Goal: Information Seeking & Learning: Learn about a topic

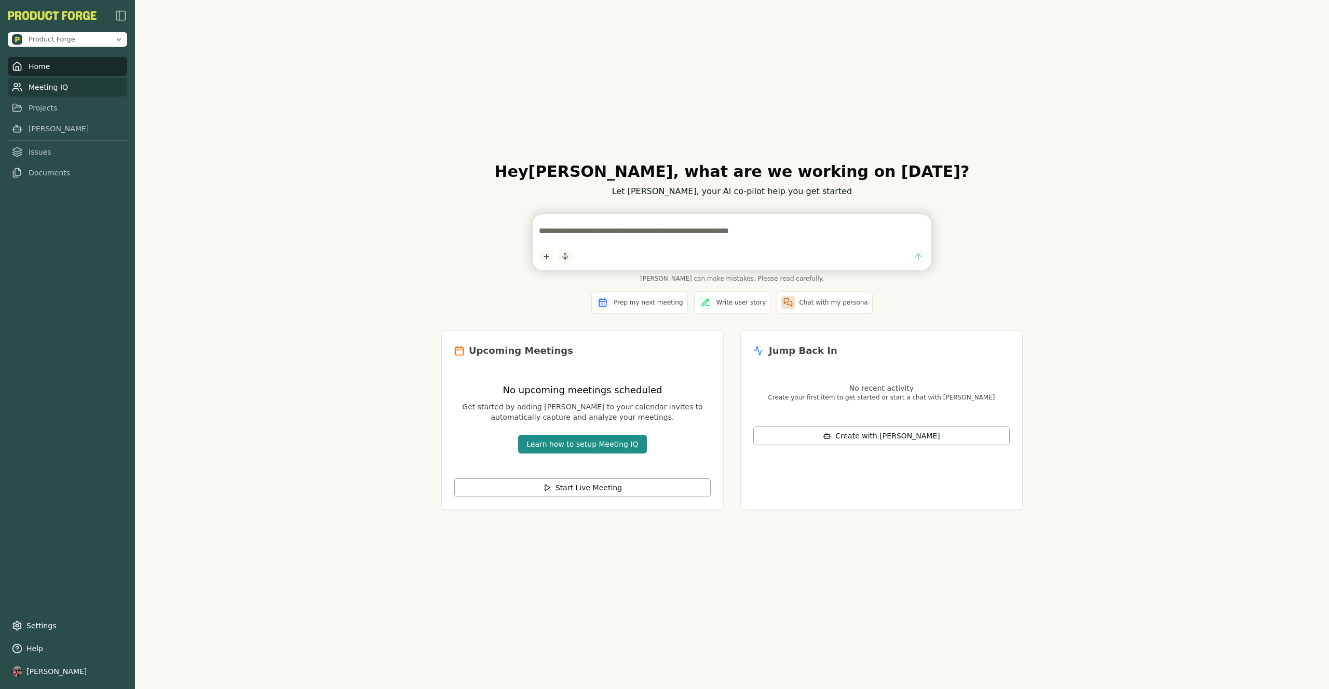
click at [42, 88] on link "Meeting IQ" at bounding box center [67, 87] width 119 height 19
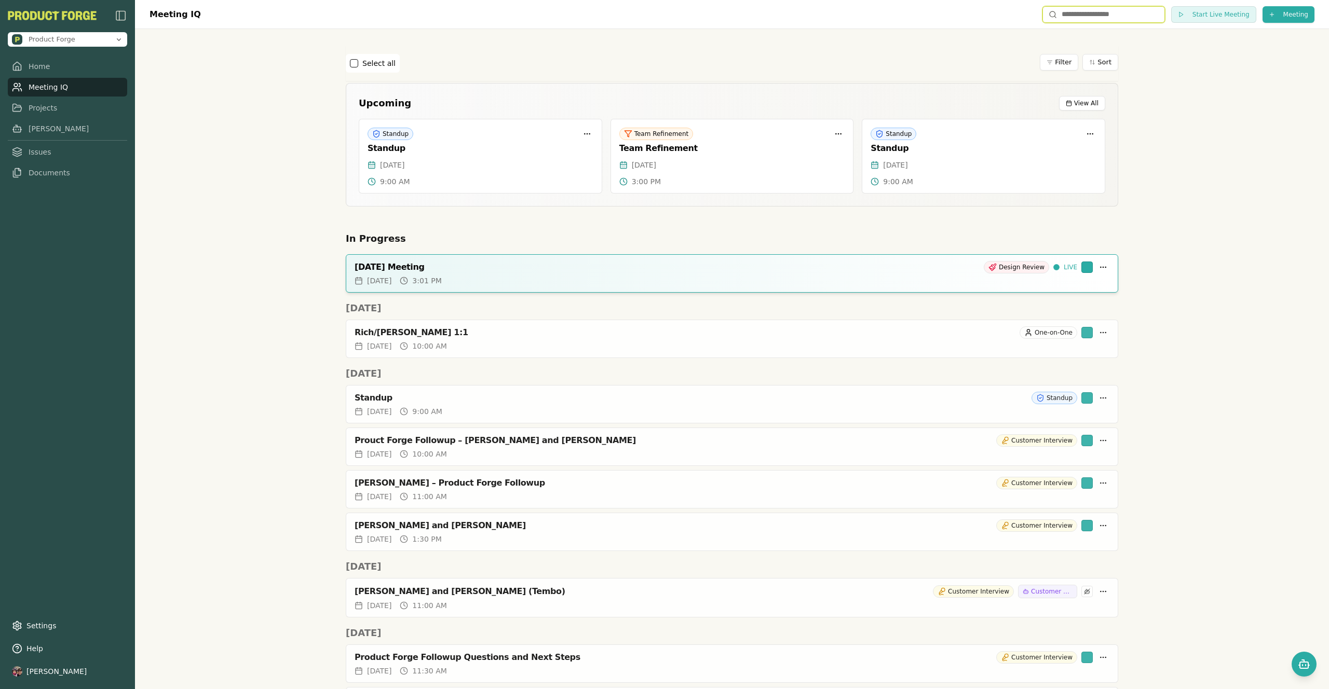
click at [1061, 16] on input "text" at bounding box center [1103, 14] width 122 height 17
type input "****"
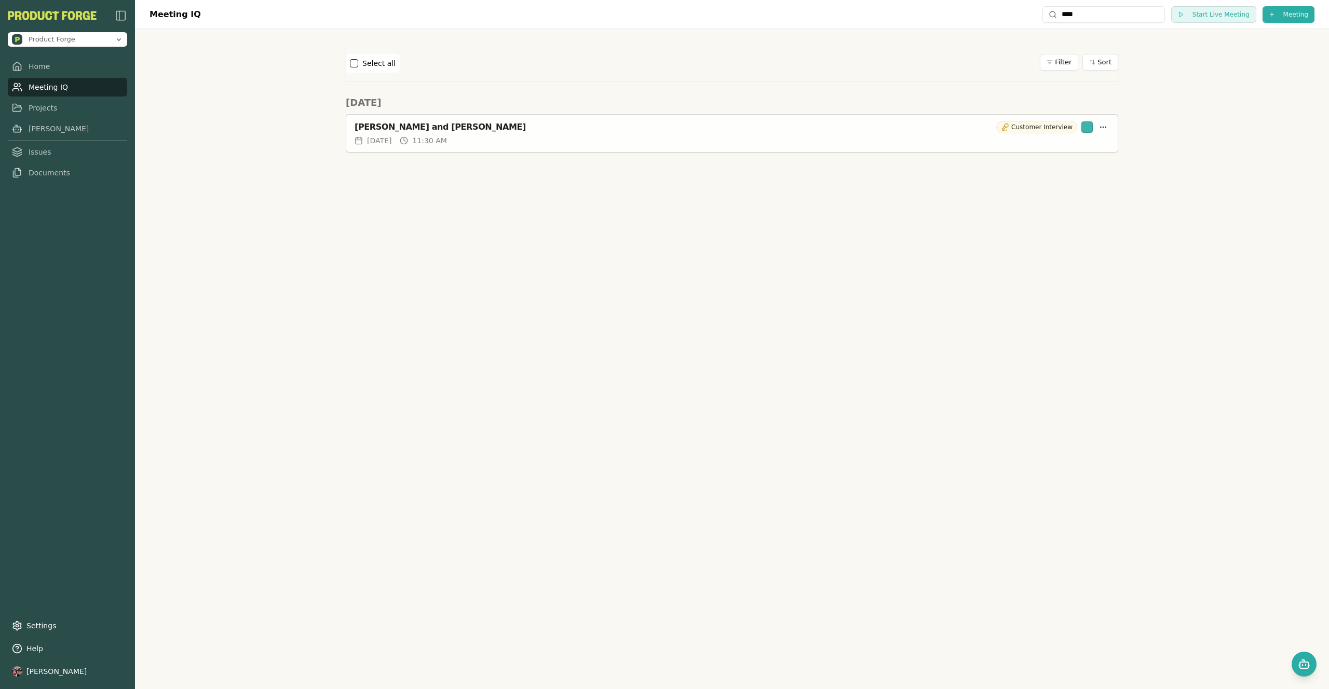
click at [446, 129] on div "[PERSON_NAME] and [PERSON_NAME]" at bounding box center [672, 127] width 637 height 10
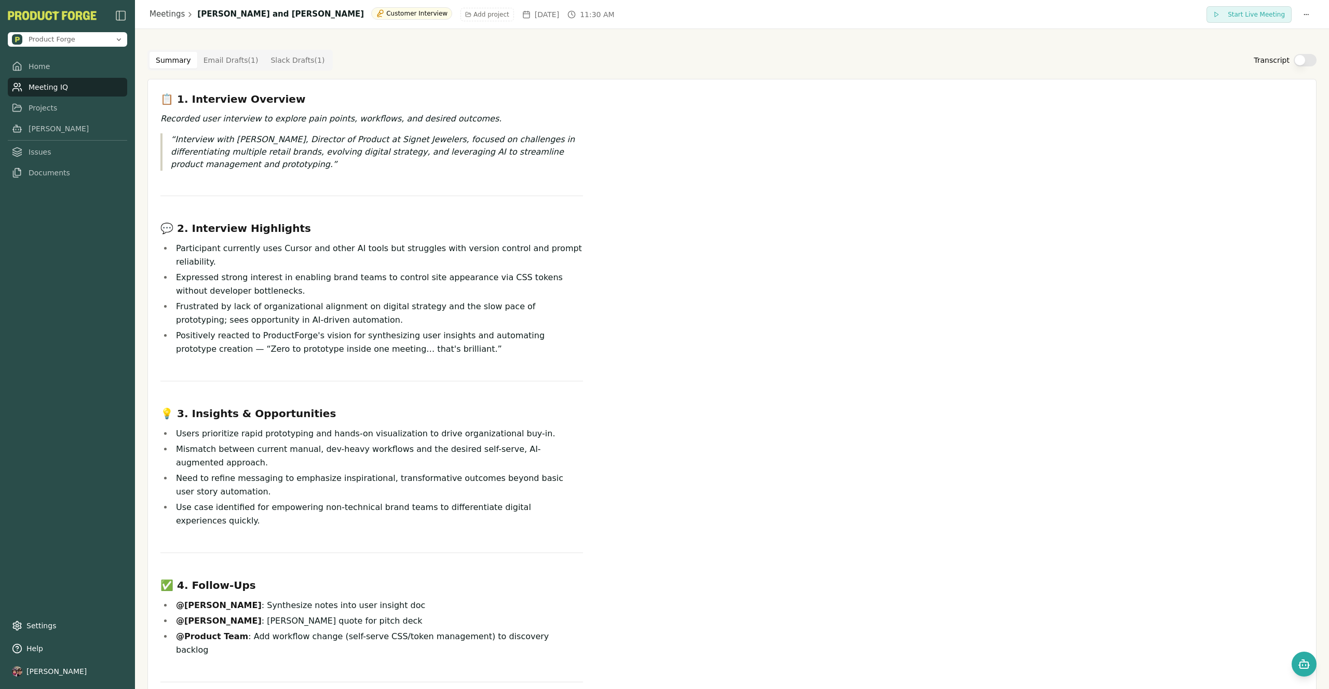
click at [1294, 63] on button "Transcript" at bounding box center [1304, 60] width 23 height 12
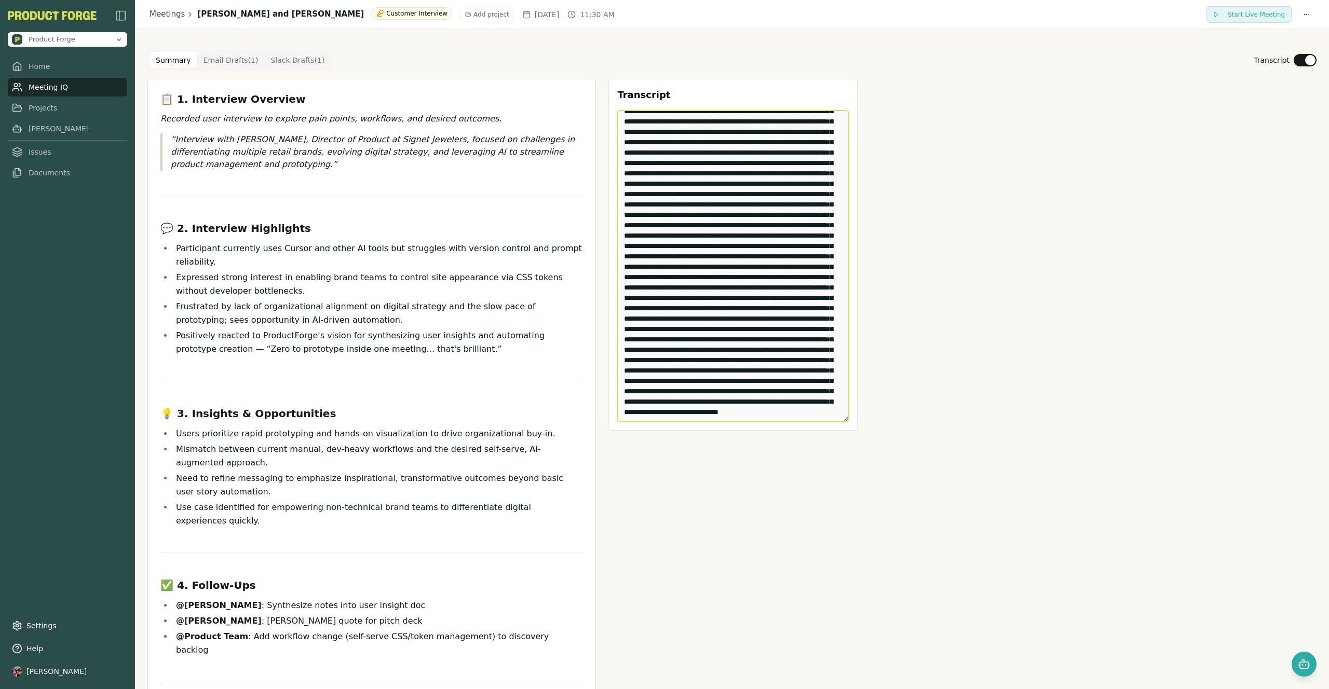
scroll to position [5781, 0]
drag, startPoint x: 619, startPoint y: 120, endPoint x: 865, endPoint y: 461, distance: 420.6
click at [865, 461] on div "📋 1. Interview Overview Recorded user interview to explore pain points, workflo…" at bounding box center [731, 434] width 1169 height 711
